Goal: Find specific page/section: Find specific page/section

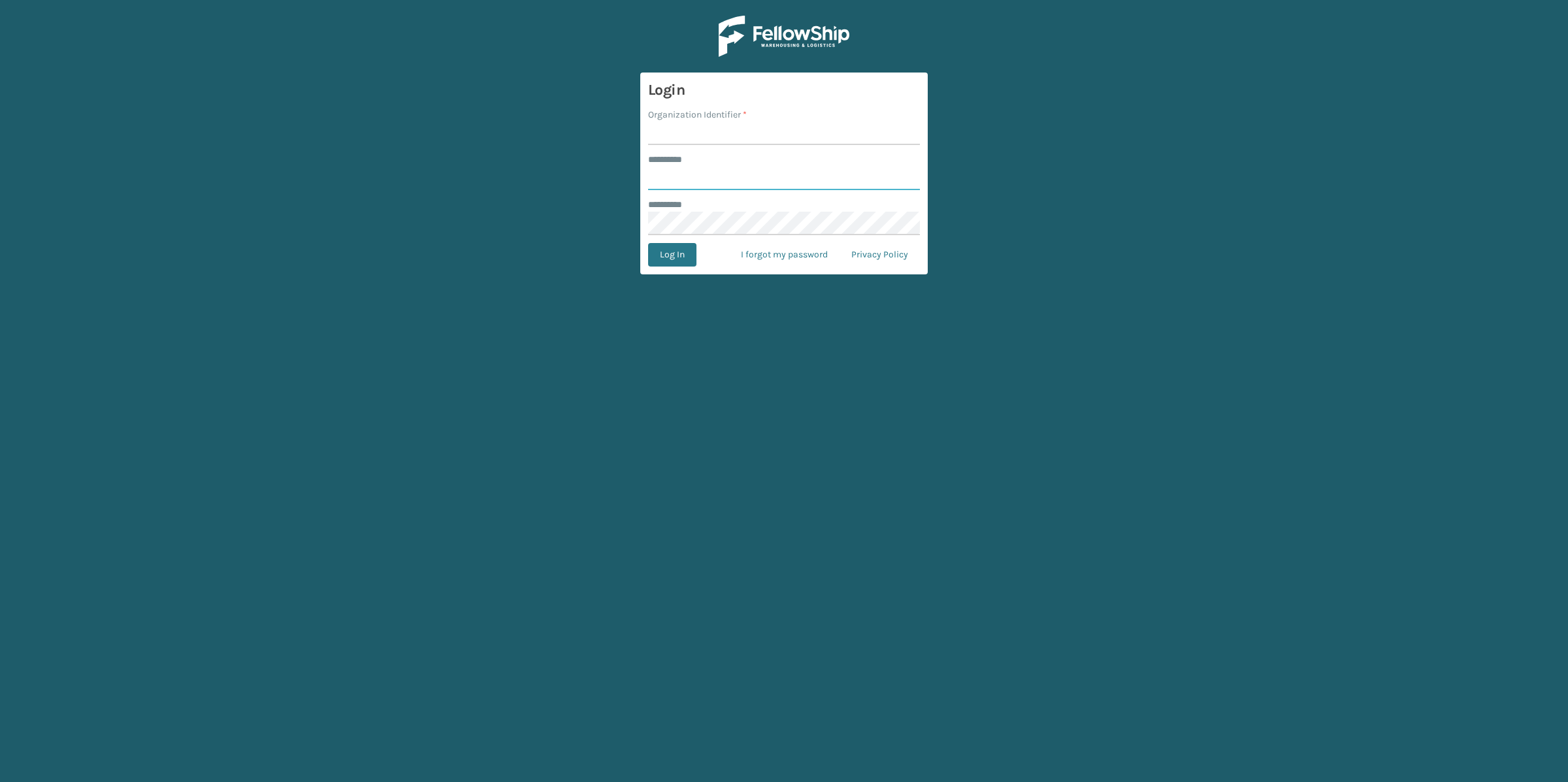
type input "*****"
click at [730, 136] on input "Organization Identifier *" at bounding box center [783, 133] width 271 height 24
type input "SleepGeekz"
click at [678, 259] on button "Log In" at bounding box center [672, 255] width 49 height 24
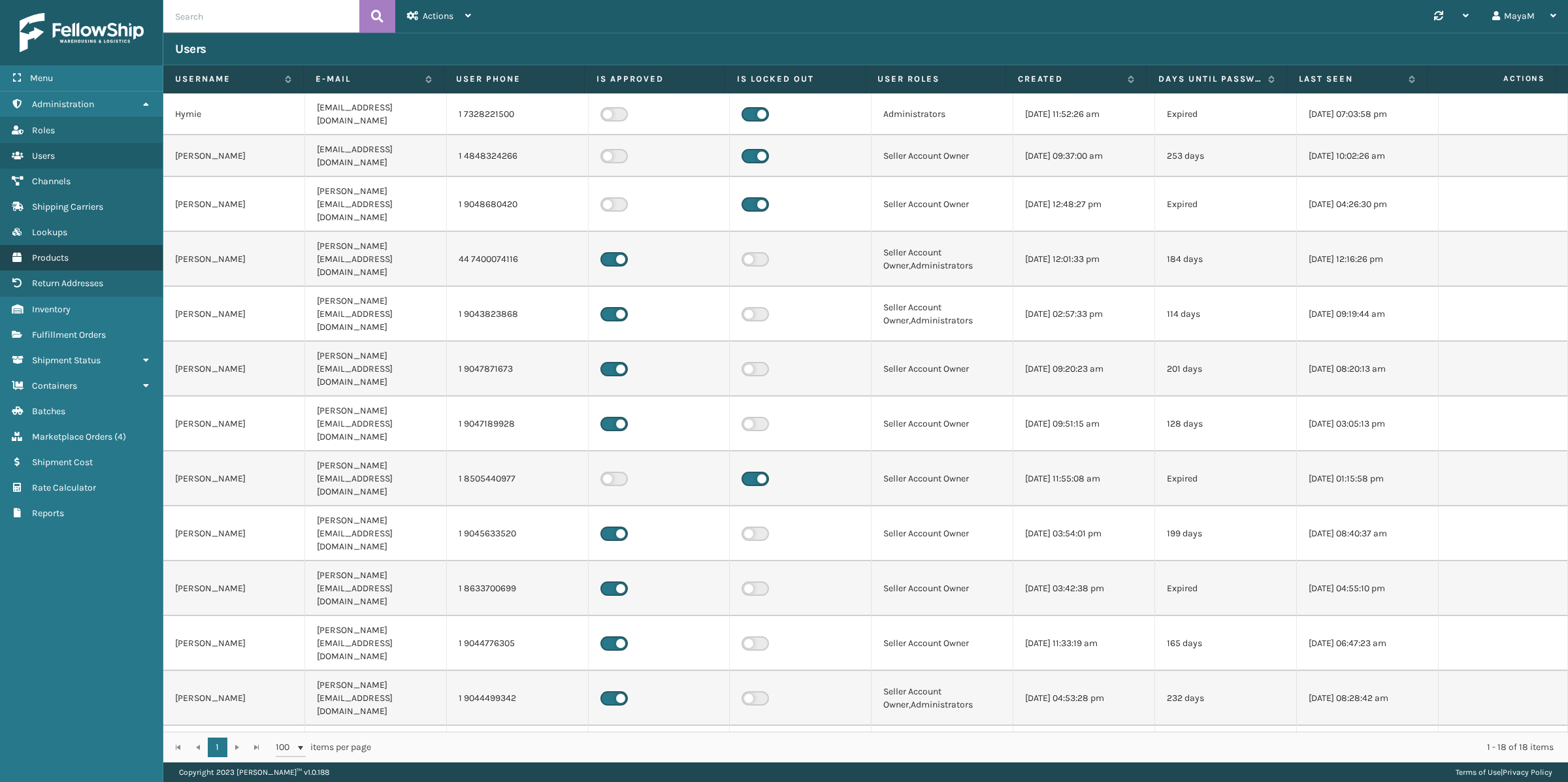
click at [58, 261] on span "Products" at bounding box center [50, 258] width 37 height 11
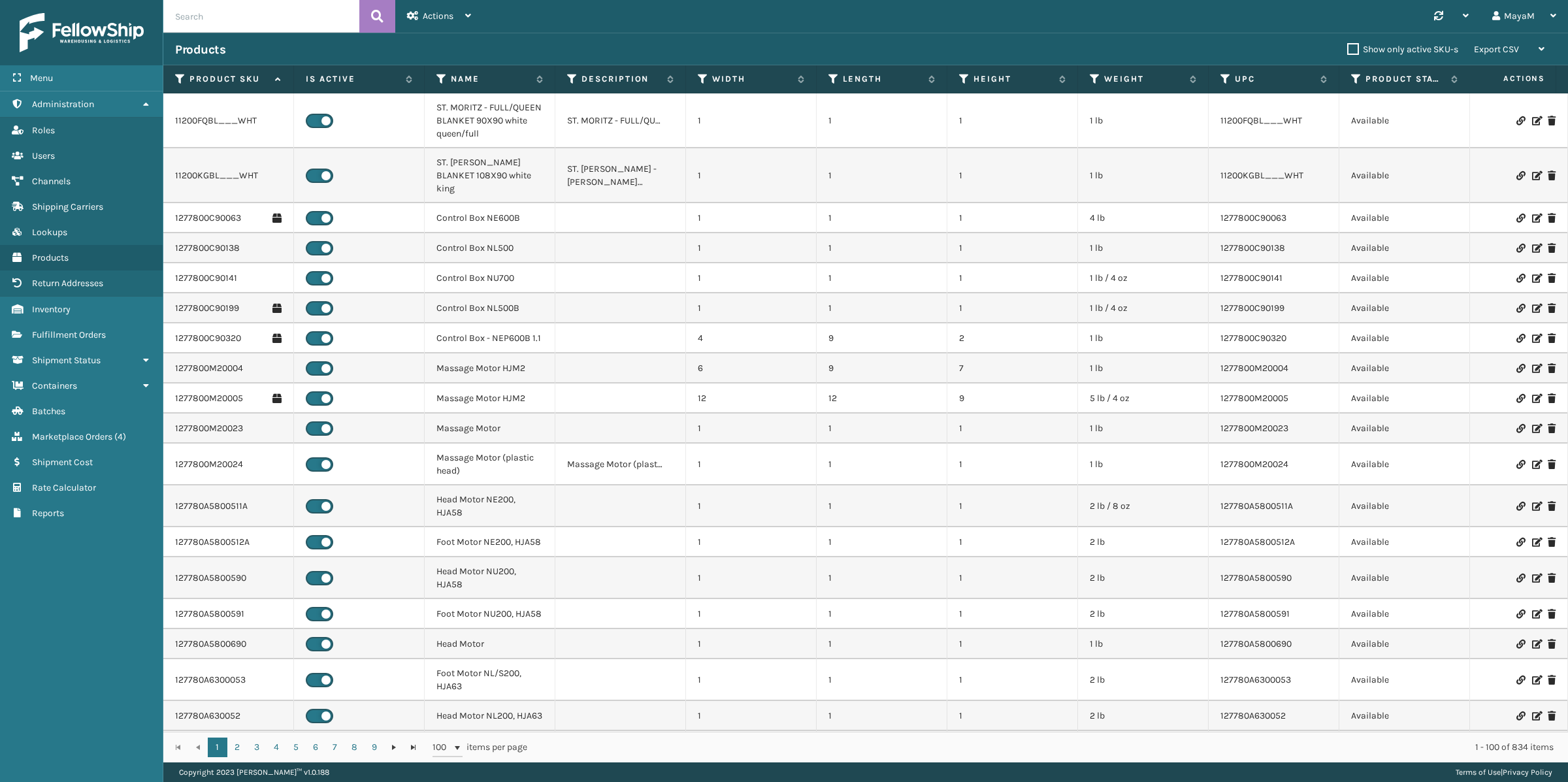
click at [235, 12] on input "text" at bounding box center [262, 16] width 196 height 33
paste input "SS14K-2"
type input "SS14K"
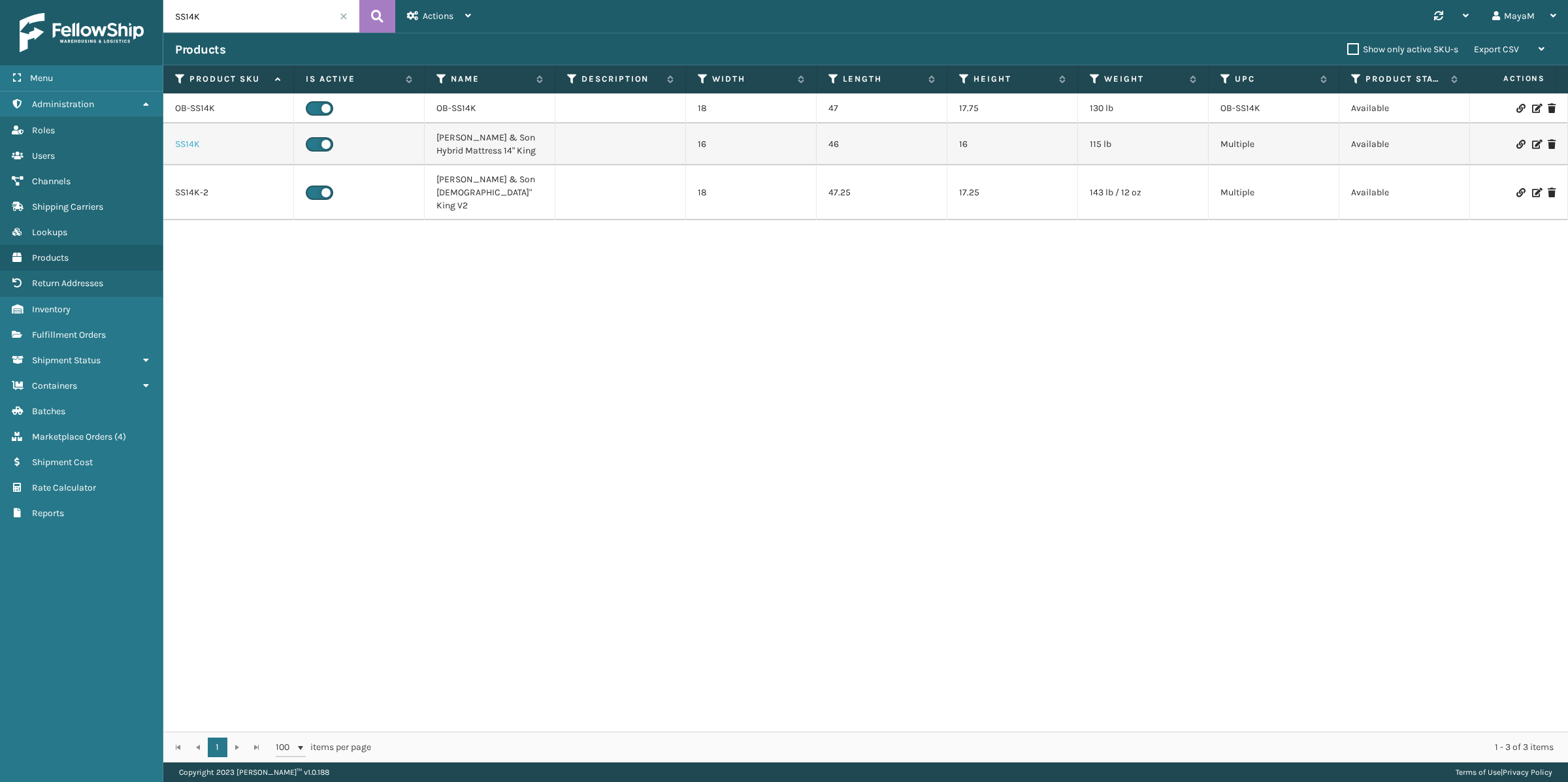
click at [196, 143] on link "SS14K" at bounding box center [187, 144] width 25 height 13
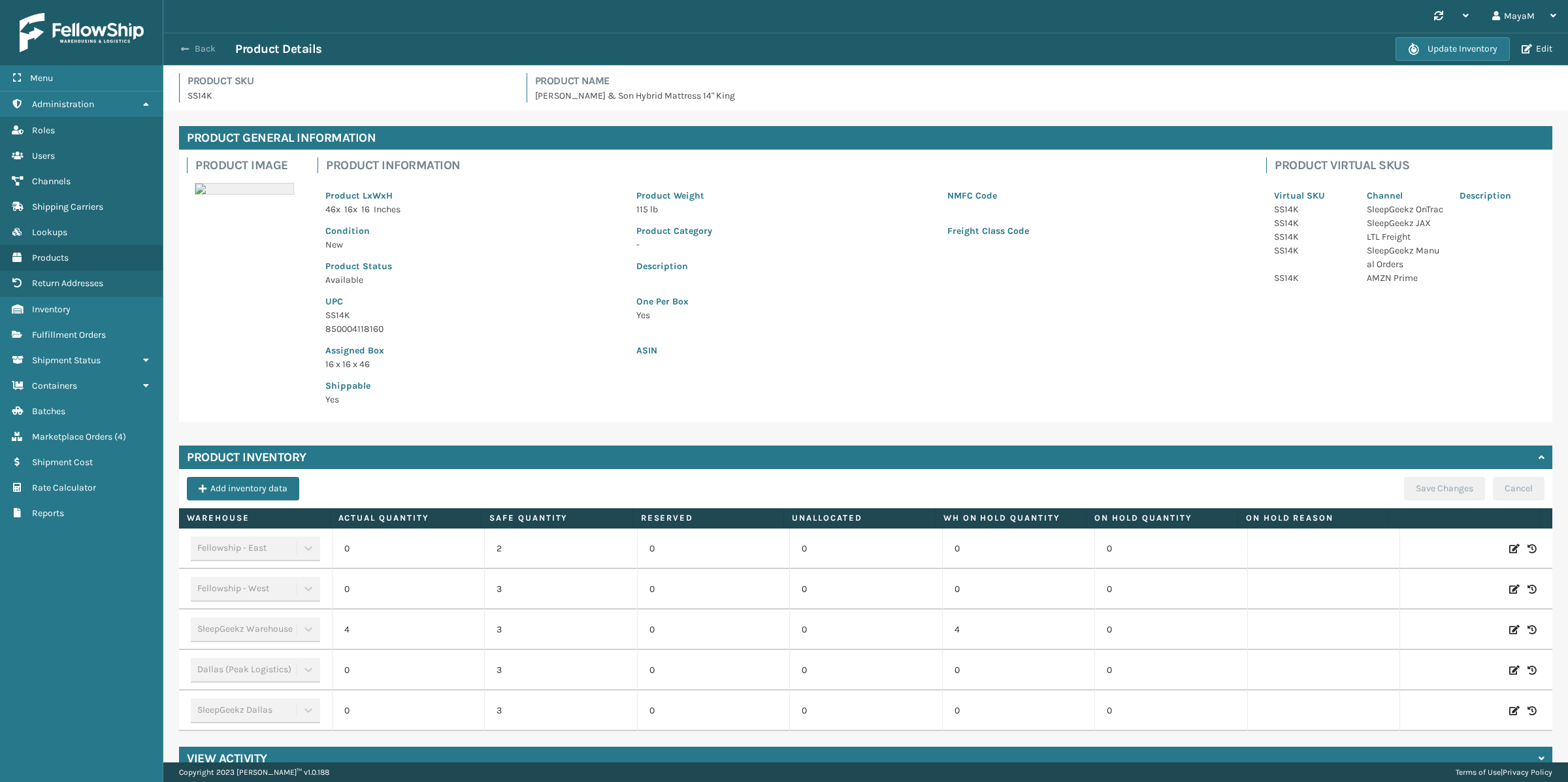
click at [185, 54] on div "Back Product Details" at bounding box center [785, 49] width 1220 height 16
click at [202, 48] on button "Back" at bounding box center [205, 49] width 60 height 11
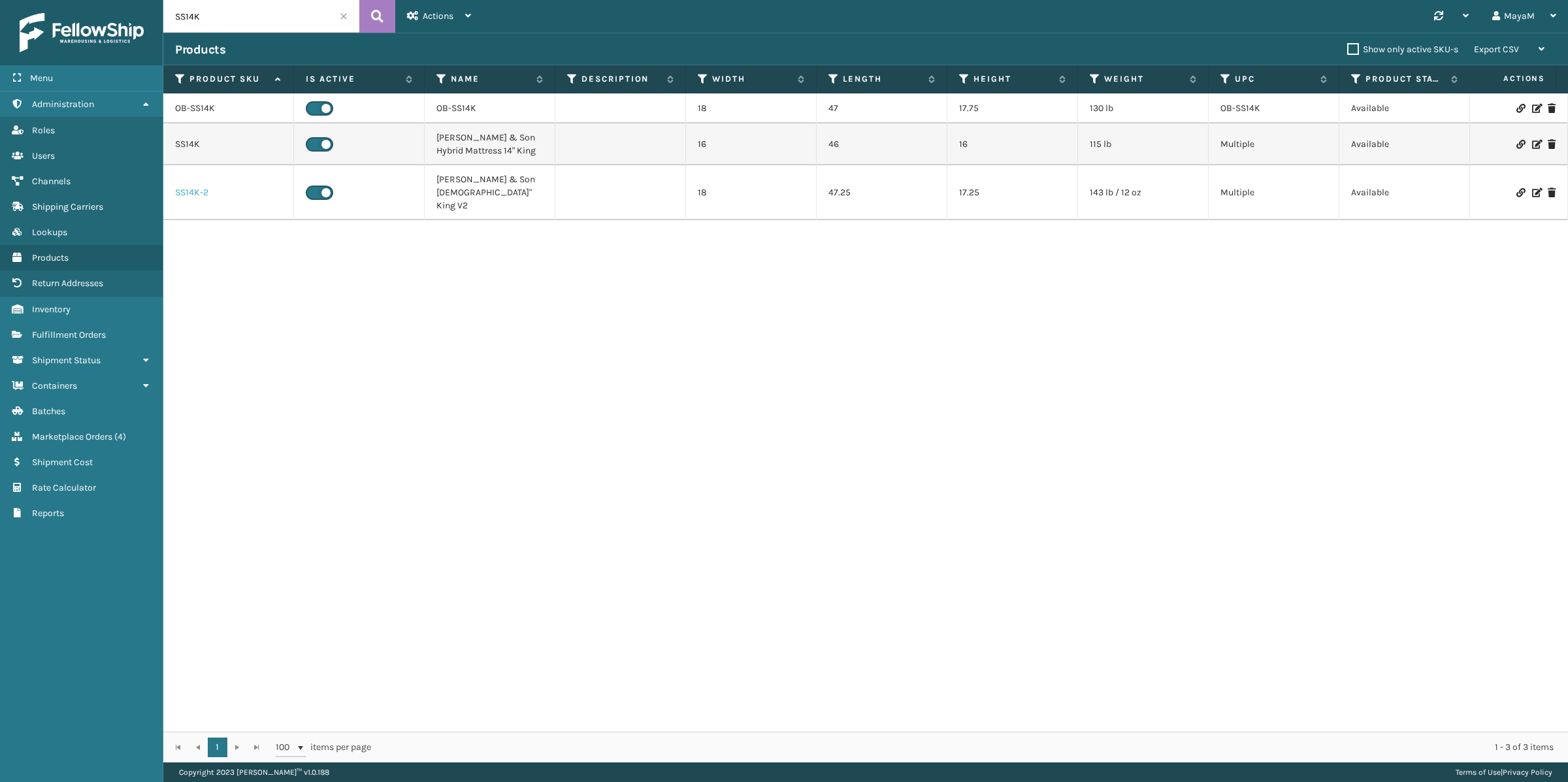
click at [188, 186] on link "SS14K-2" at bounding box center [192, 192] width 33 height 13
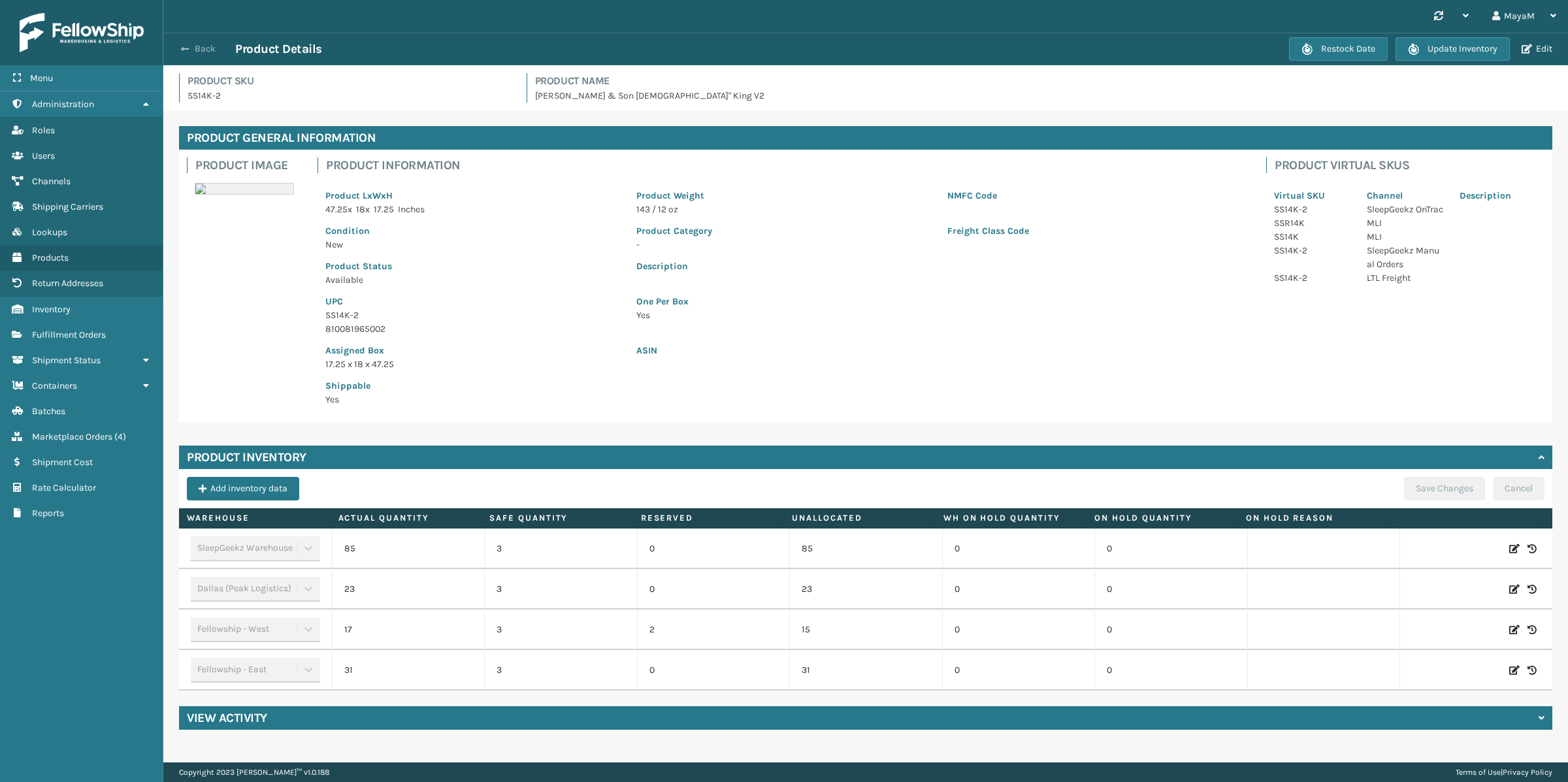
click at [211, 48] on button "Back" at bounding box center [205, 49] width 60 height 11
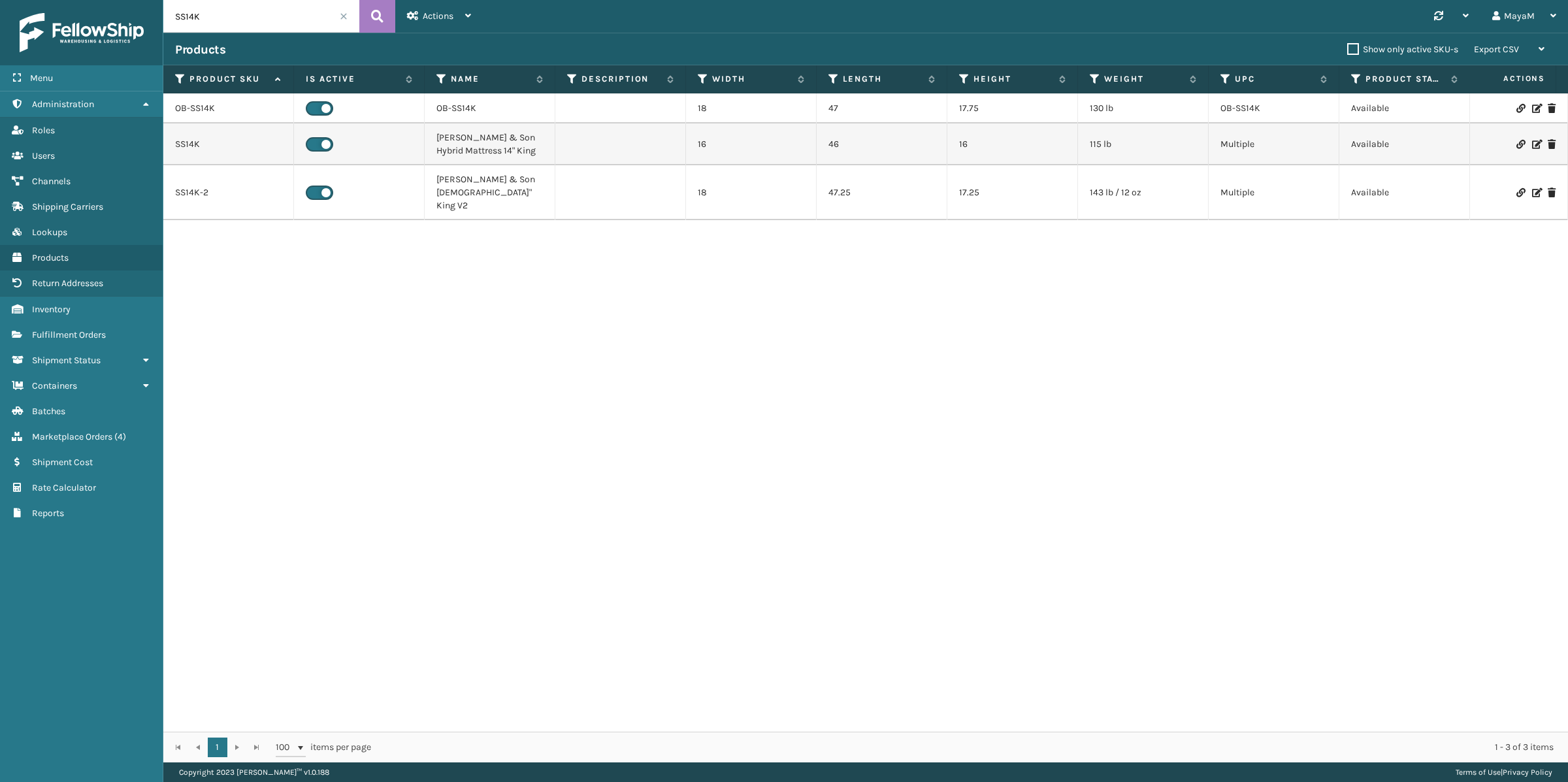
click at [230, 17] on input "SS14K" at bounding box center [262, 16] width 196 height 33
click at [386, 17] on button at bounding box center [377, 16] width 36 height 33
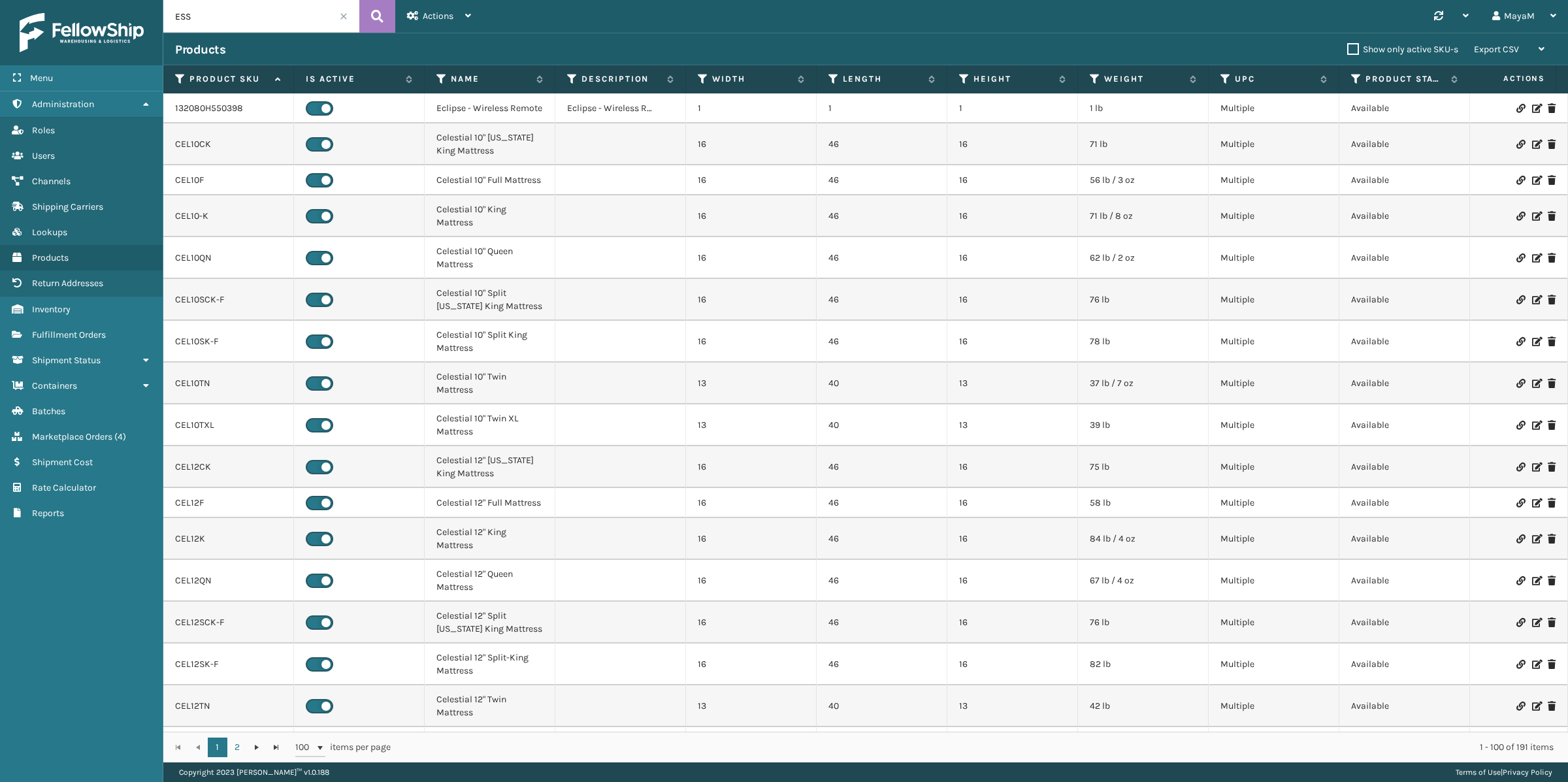
click at [223, 10] on input "ESS" at bounding box center [262, 16] width 196 height 33
type input "14"
click at [382, 24] on icon at bounding box center [377, 17] width 12 height 20
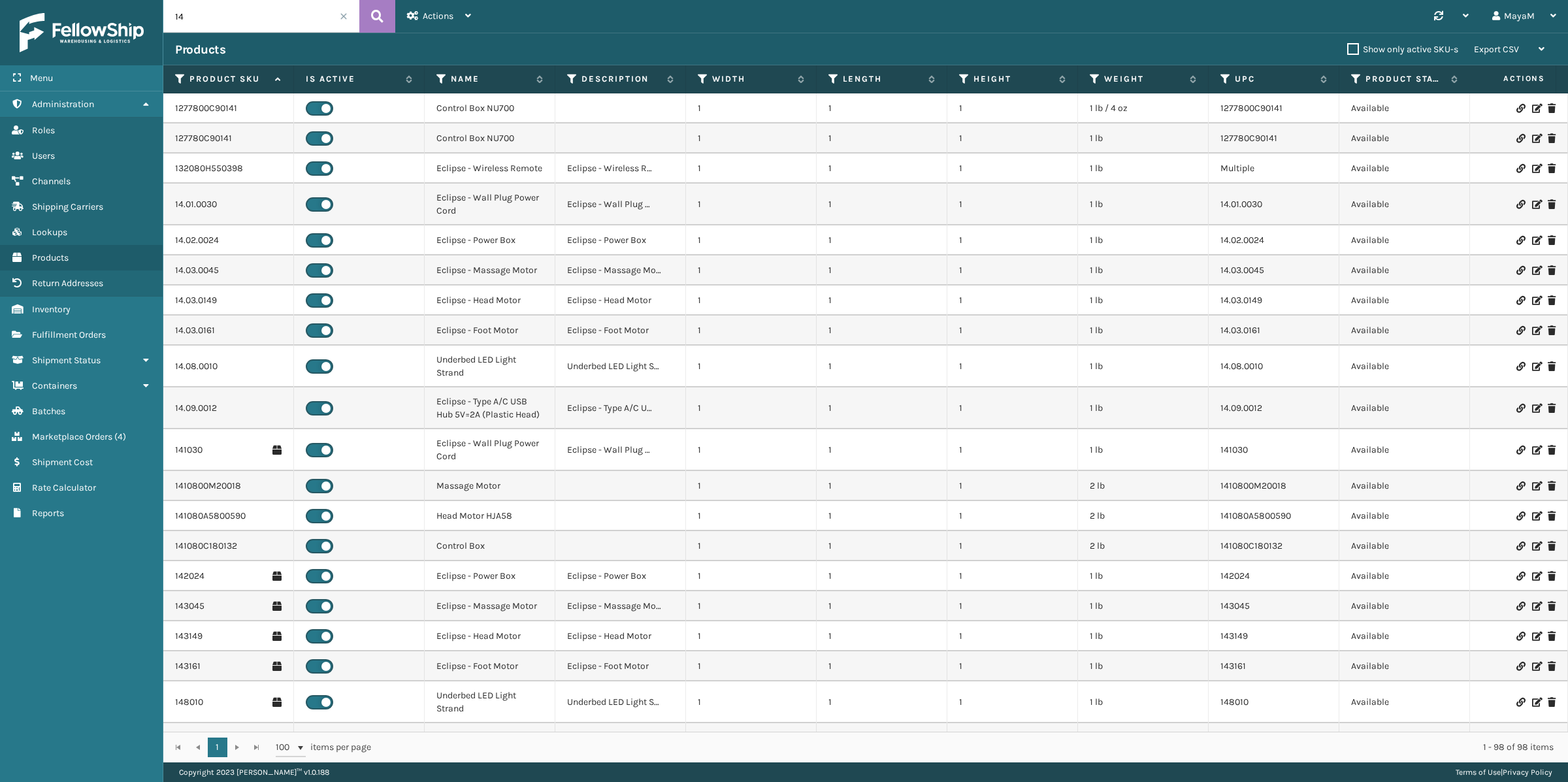
click at [344, 18] on span at bounding box center [344, 16] width 8 height 8
